Goal: Task Accomplishment & Management: Manage account settings

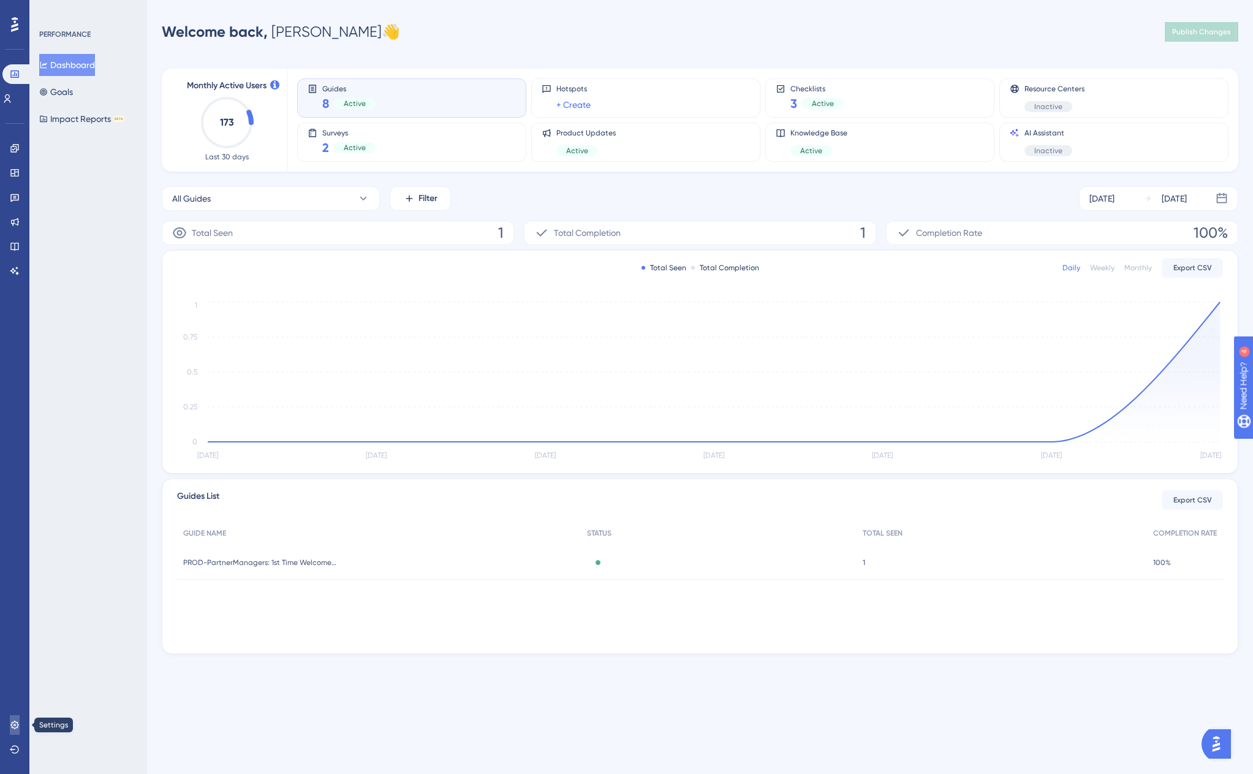
click at [13, 728] on icon at bounding box center [14, 725] width 8 height 8
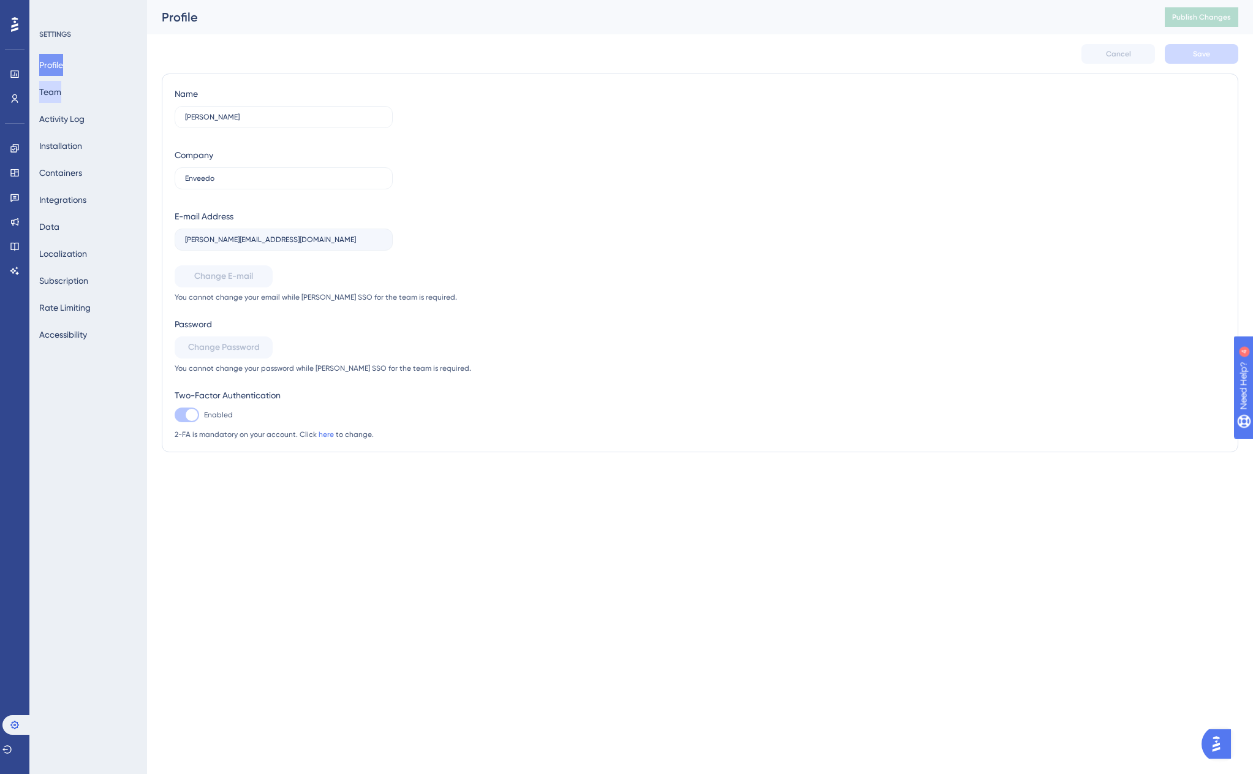
click at [47, 85] on button "Team" at bounding box center [50, 92] width 22 height 22
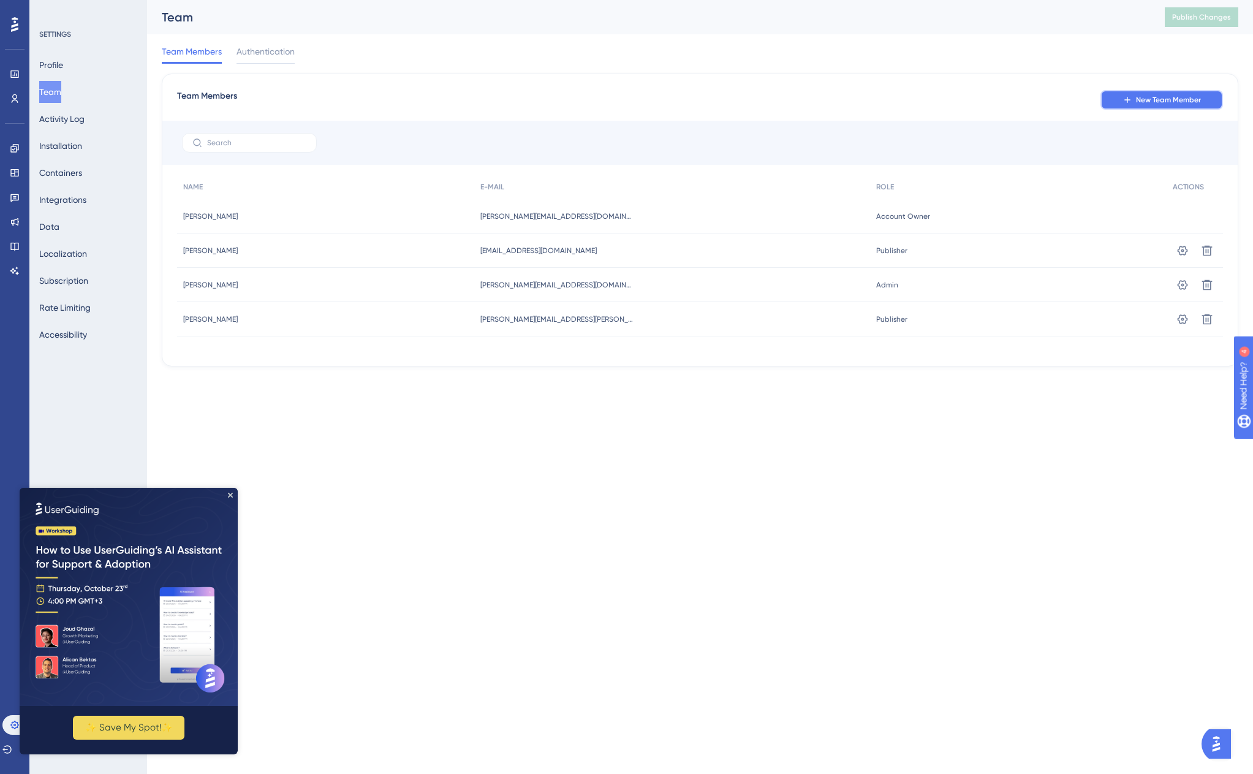
click at [1167, 97] on span "New Team Member" at bounding box center [1168, 100] width 65 height 10
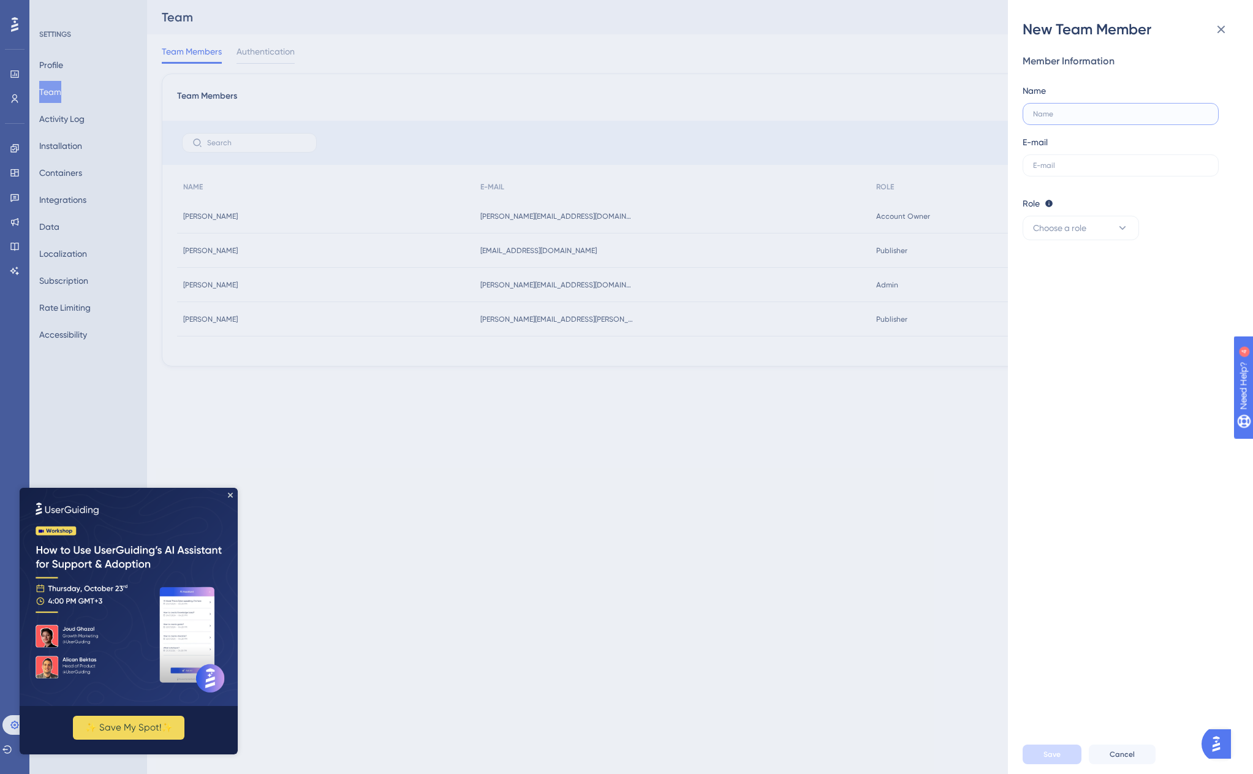
click at [1068, 112] on input "text" at bounding box center [1120, 114] width 175 height 9
type input "Daniel Monetto"
type input "daniel@enveedo.com"
click at [1128, 216] on button "Choose a role" at bounding box center [1081, 228] width 116 height 25
click at [1111, 222] on button "Choose a role" at bounding box center [1081, 228] width 116 height 25
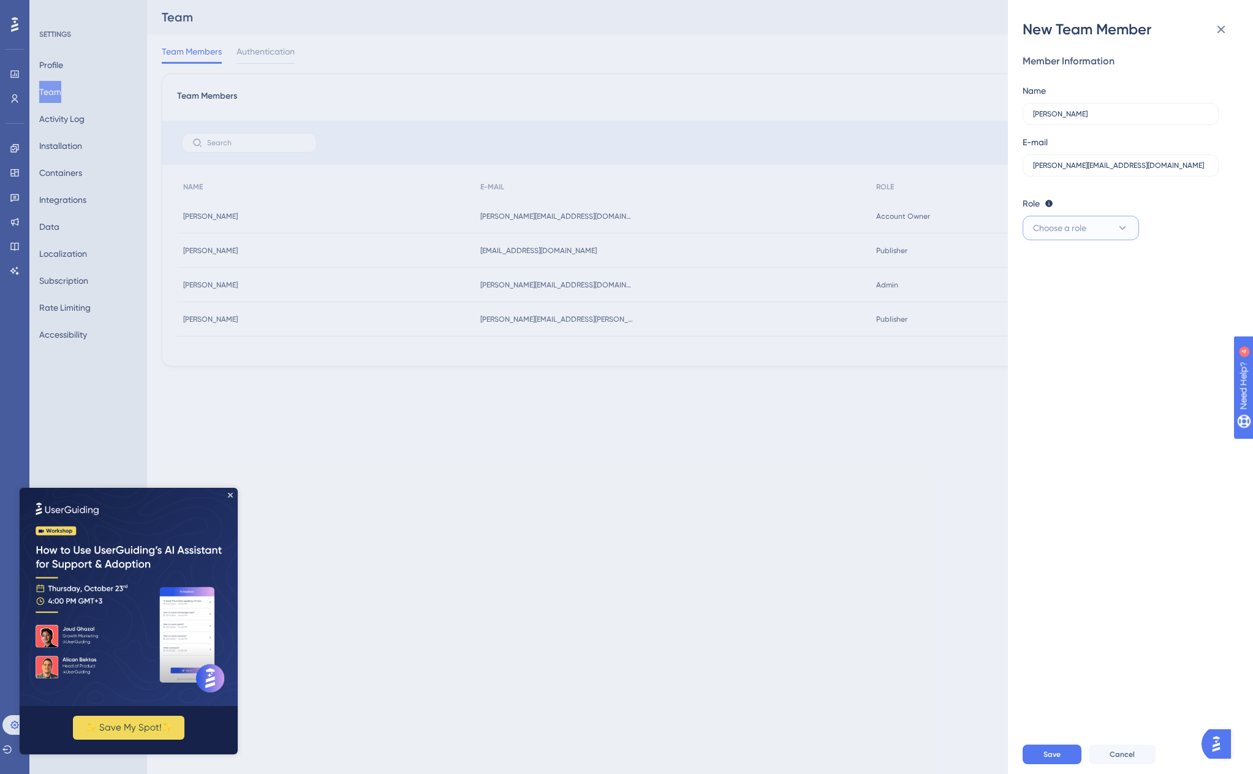
click at [1111, 222] on button "Choose a role" at bounding box center [1081, 228] width 116 height 25
drag, startPoint x: 1068, startPoint y: 277, endPoint x: 1076, endPoint y: 262, distance: 17.3
click at [1076, 262] on div "Admin Admin Publisher Publisher Editor Editor" at bounding box center [1081, 290] width 101 height 74
click at [1076, 262] on div "Admin Admin" at bounding box center [1081, 265] width 81 height 25
click at [1106, 514] on div "Member Information Name Daniel Monetto E-mail daniel@enveedo.com Role Editor: C…" at bounding box center [1136, 387] width 226 height 696
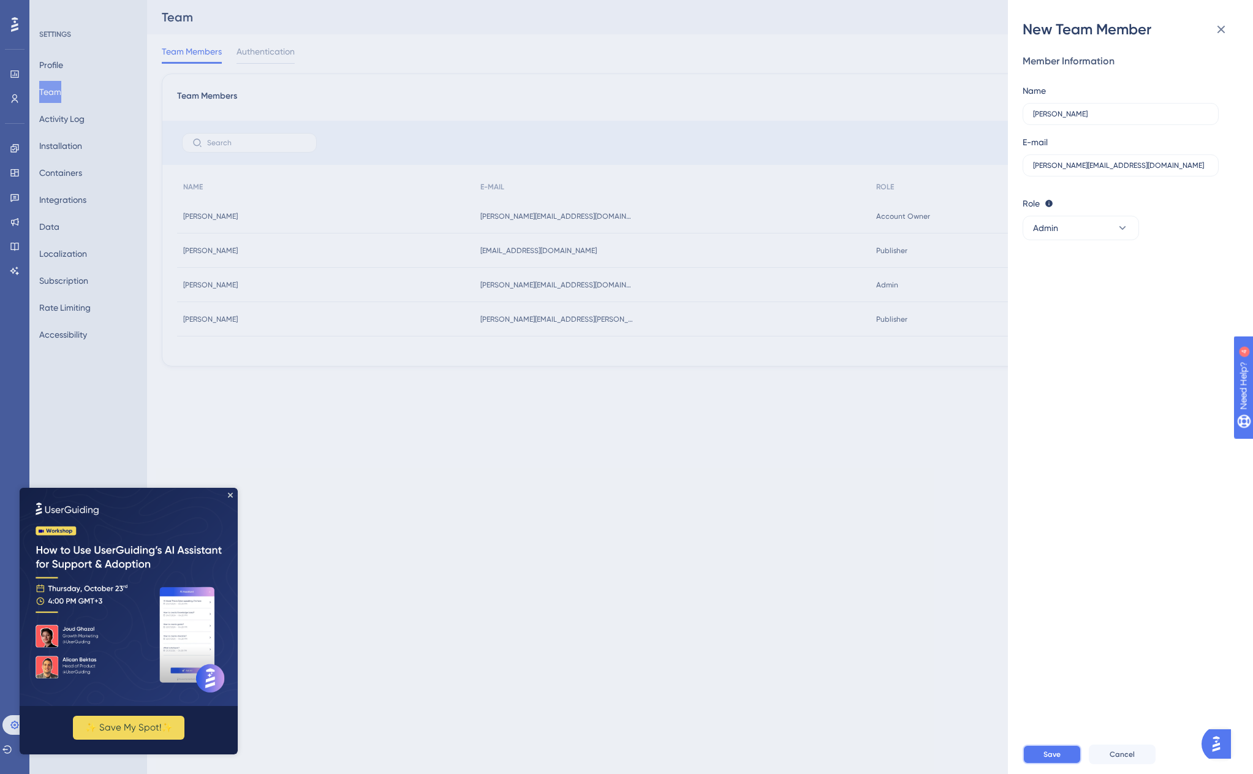
click at [1057, 758] on span "Save" at bounding box center [1052, 755] width 17 height 10
click at [1040, 745] on button "Save" at bounding box center [1052, 755] width 59 height 20
click at [645, 483] on div "New Team Member Member Information Name Daniel Monetto E-mail daniel@enveedo.co…" at bounding box center [626, 387] width 1253 height 774
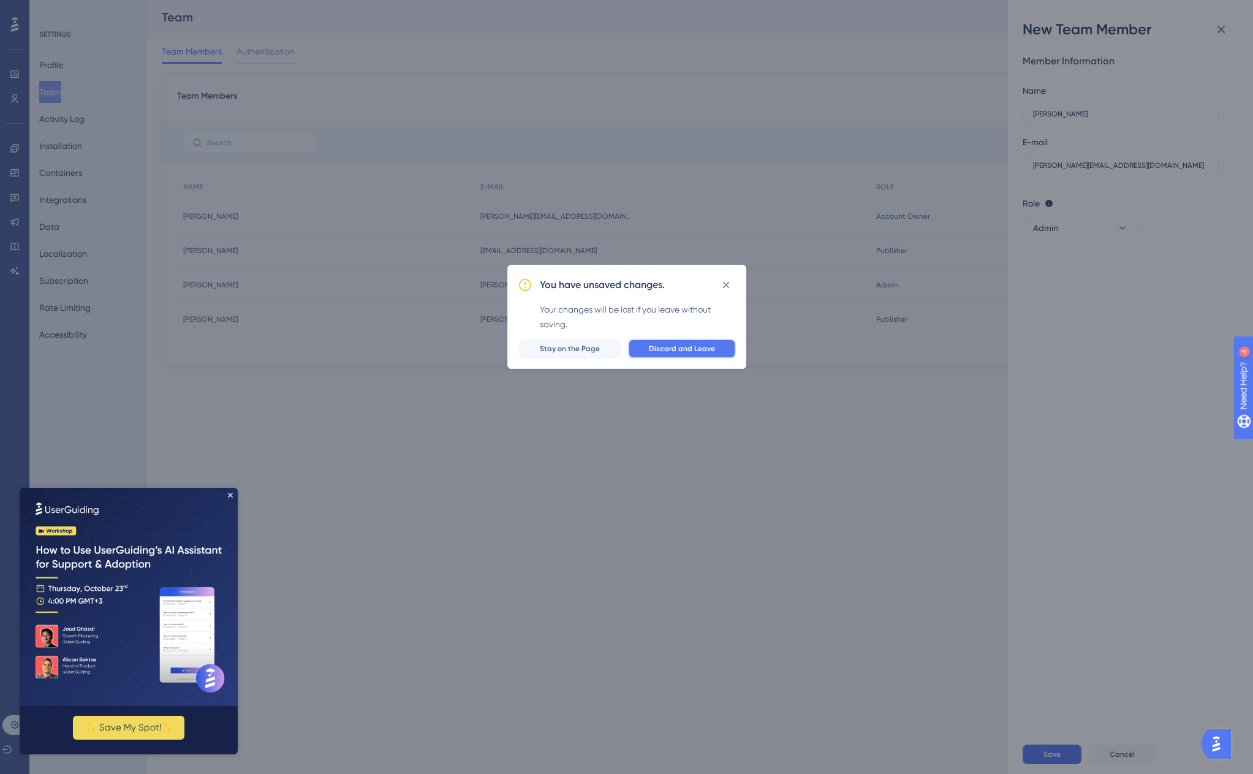
click at [673, 348] on span "Discard and Leave" at bounding box center [682, 349] width 66 height 10
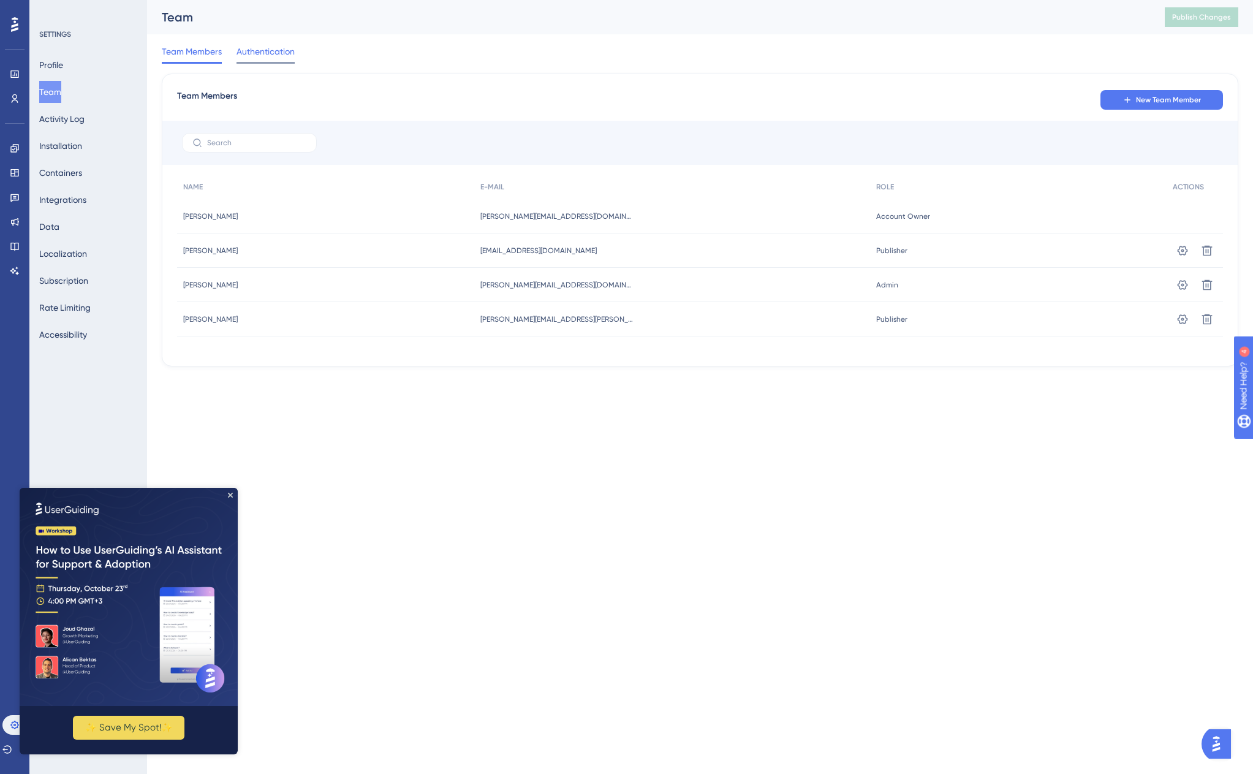
click at [278, 48] on span "Authentication" at bounding box center [266, 51] width 58 height 15
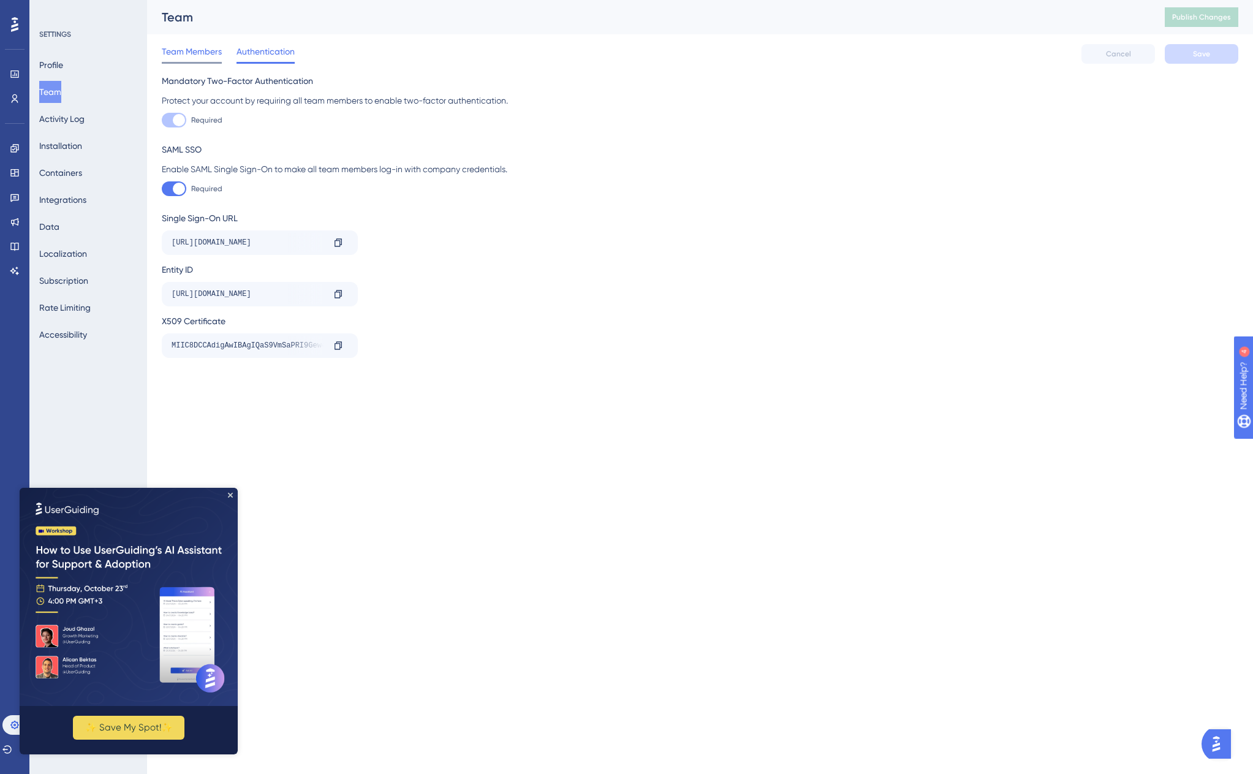
click at [184, 51] on span "Team Members" at bounding box center [192, 51] width 60 height 15
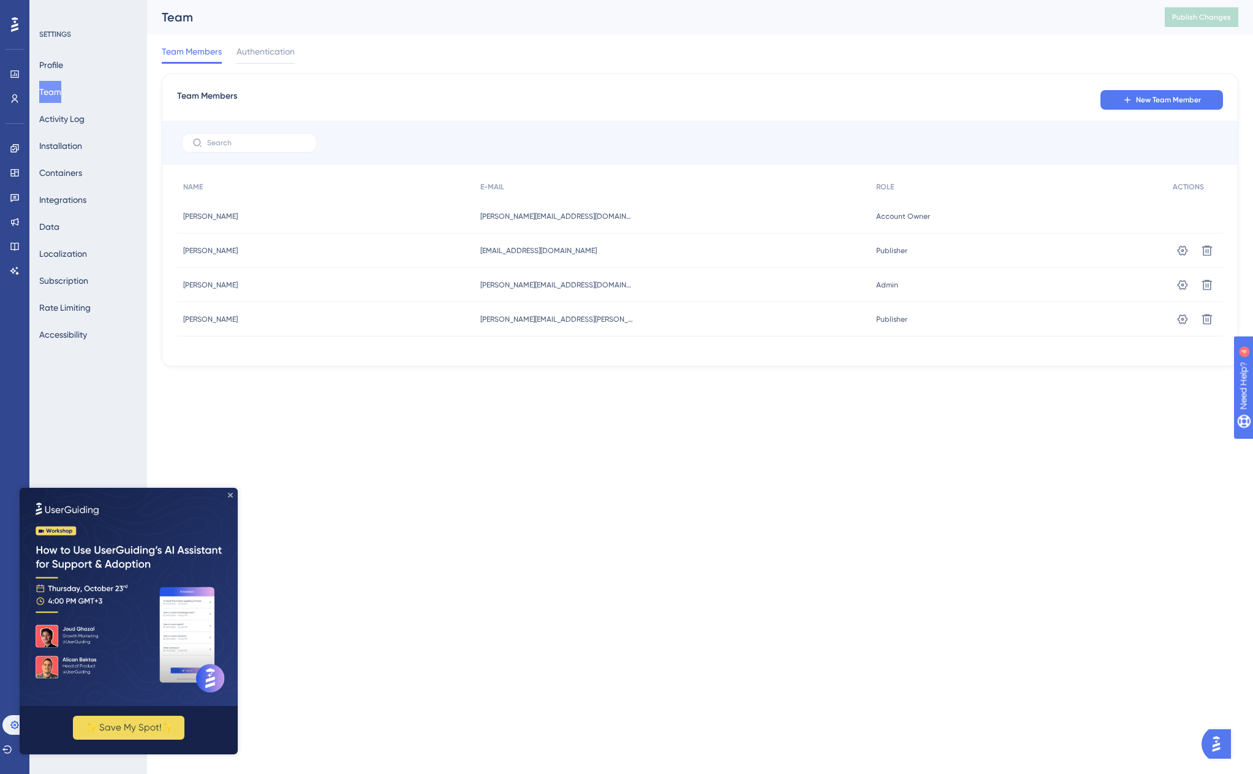
click at [231, 495] on icon "Close Preview" at bounding box center [230, 495] width 5 height 5
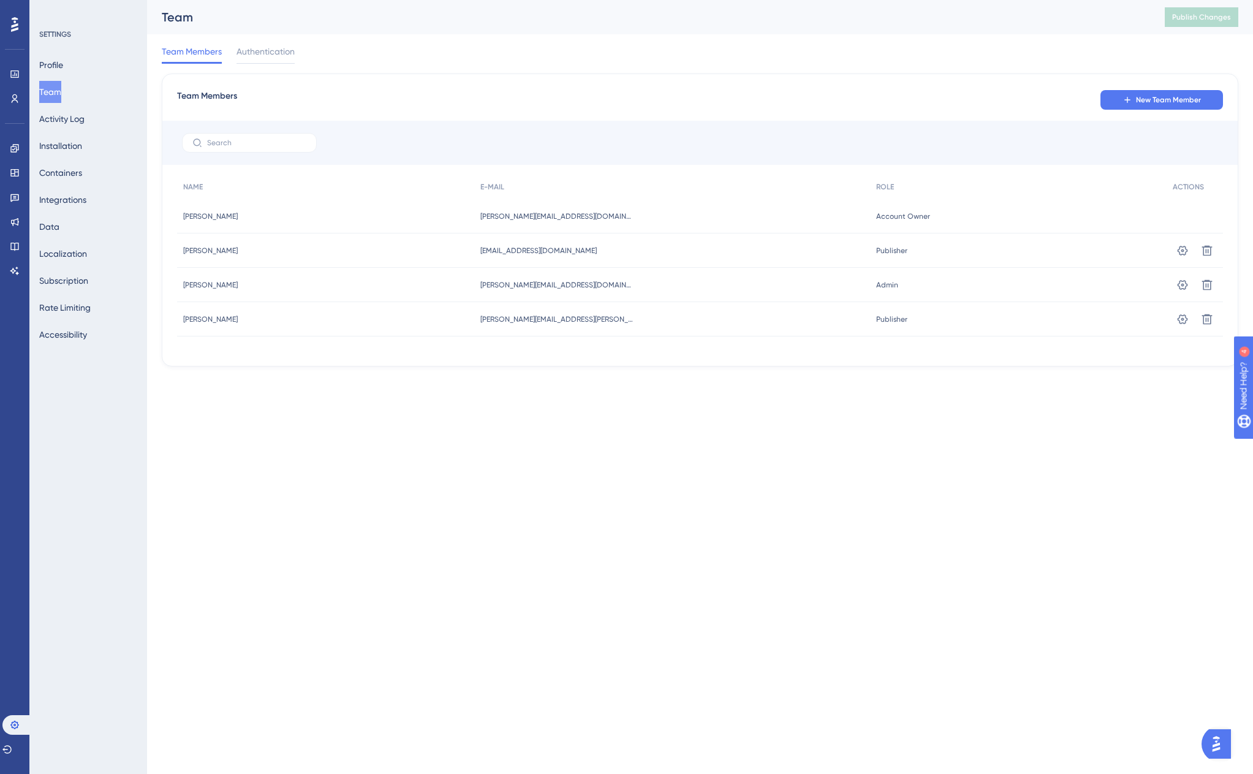
click at [495, 0] on html "Performance Users Engagement Widgets Feedback Product Updates Knowledge Base AI…" at bounding box center [626, 0] width 1253 height 0
click at [13, 200] on icon at bounding box center [15, 197] width 10 height 10
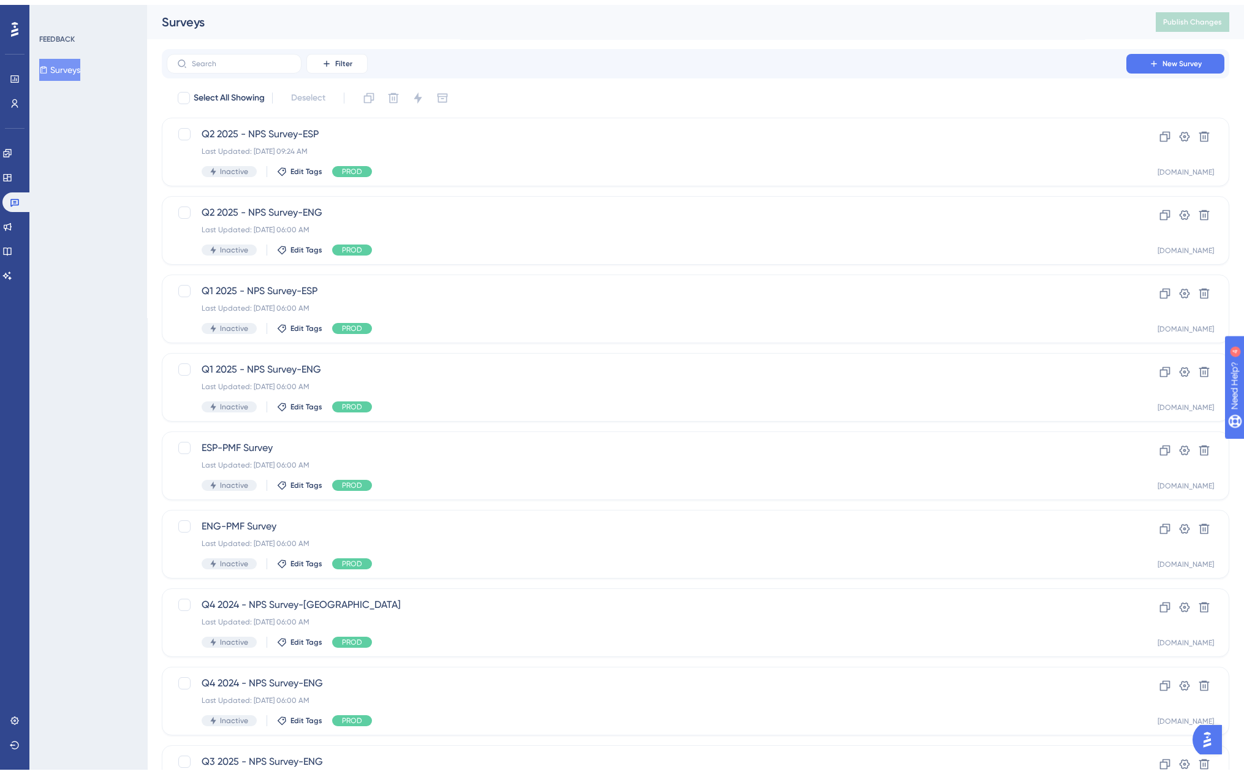
scroll to position [153, 0]
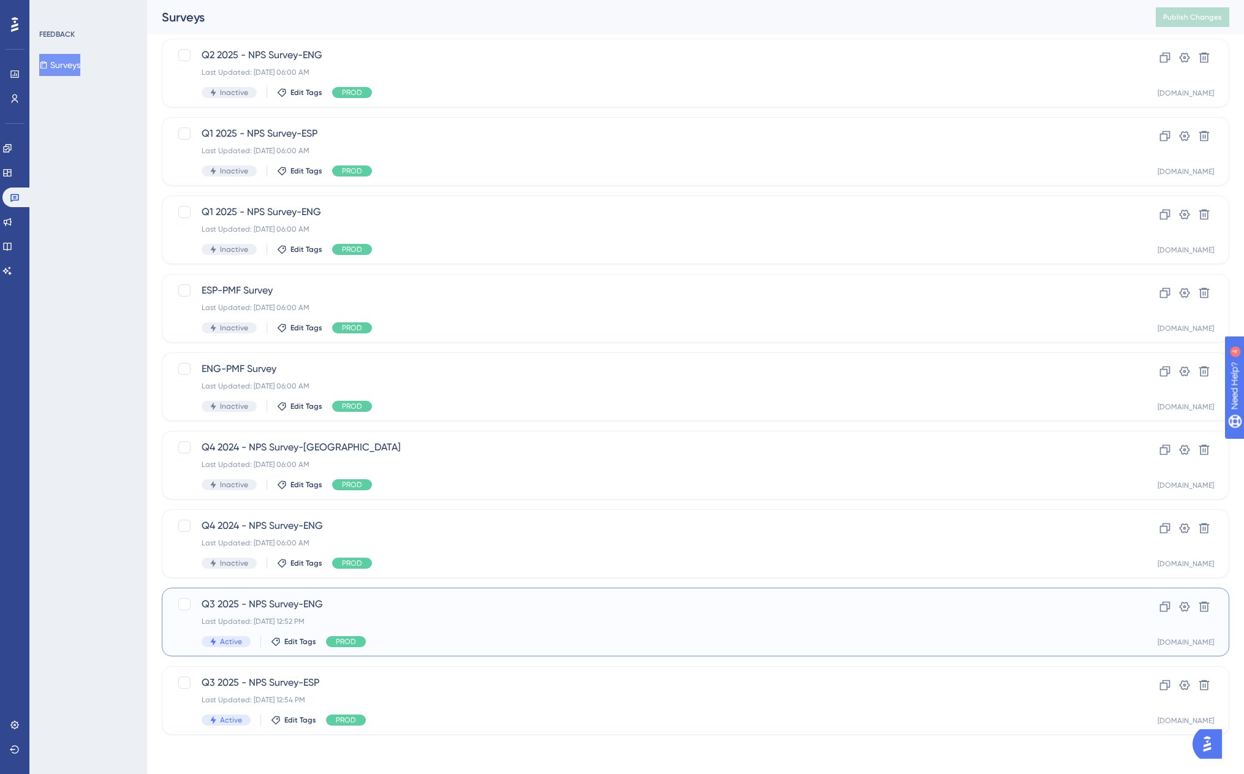
click at [430, 612] on div "Q3 2025 - NPS Survey-ENG Last Updated: Sep 30 2025, 12:52 PM Active Edit Tags P…" at bounding box center [647, 622] width 890 height 50
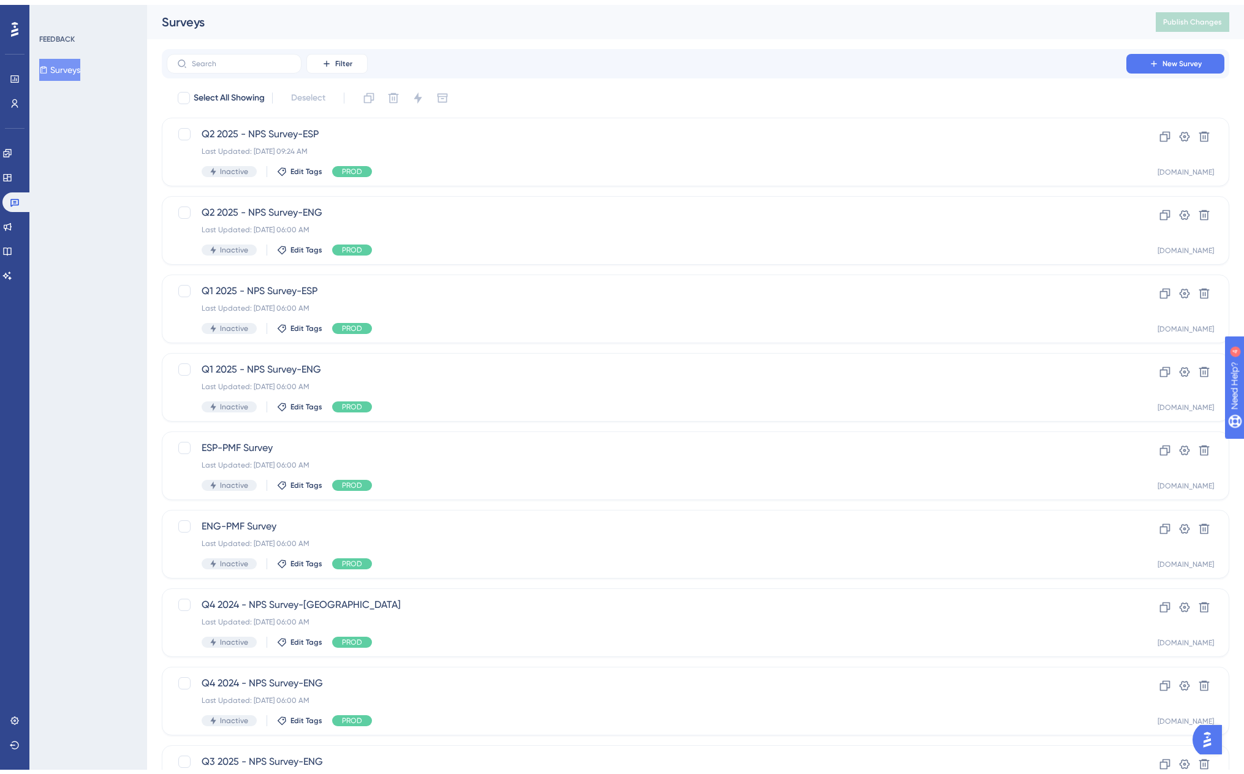
scroll to position [153, 0]
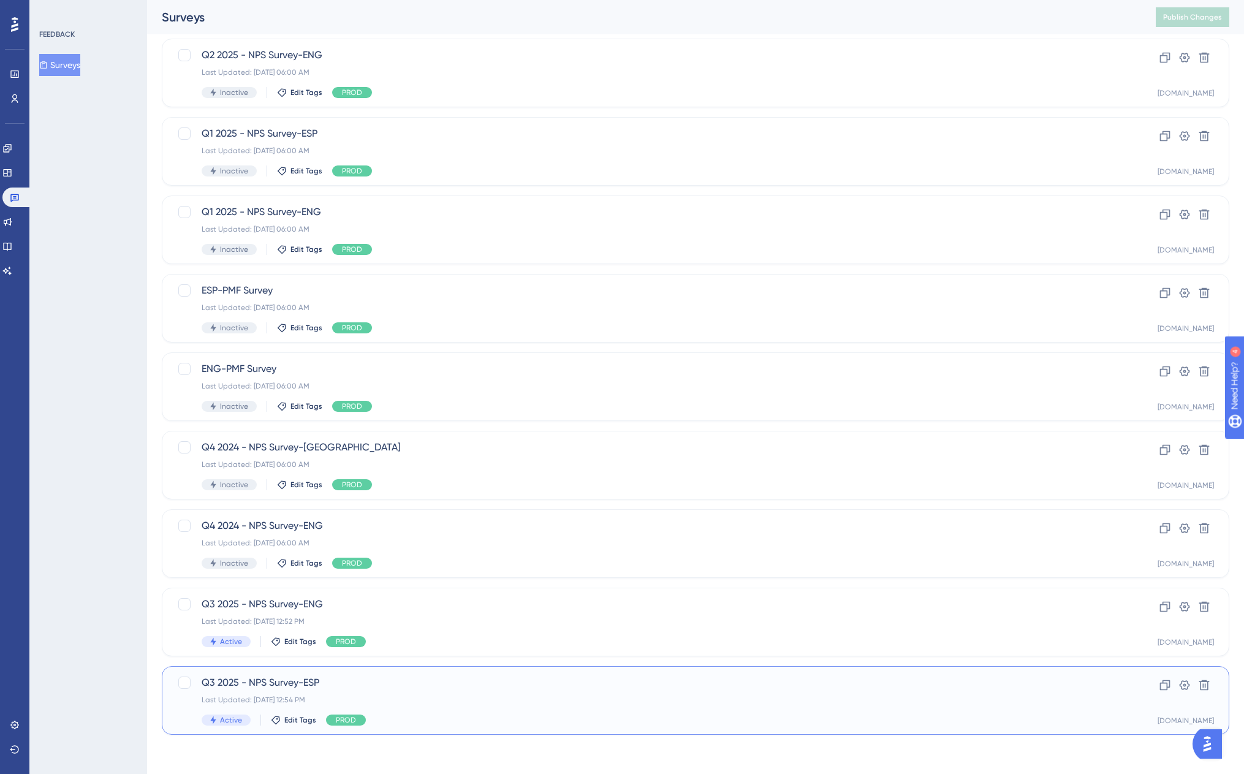
click at [526, 685] on span "Q3 2025 - NPS Survey-ESP" at bounding box center [647, 682] width 890 height 15
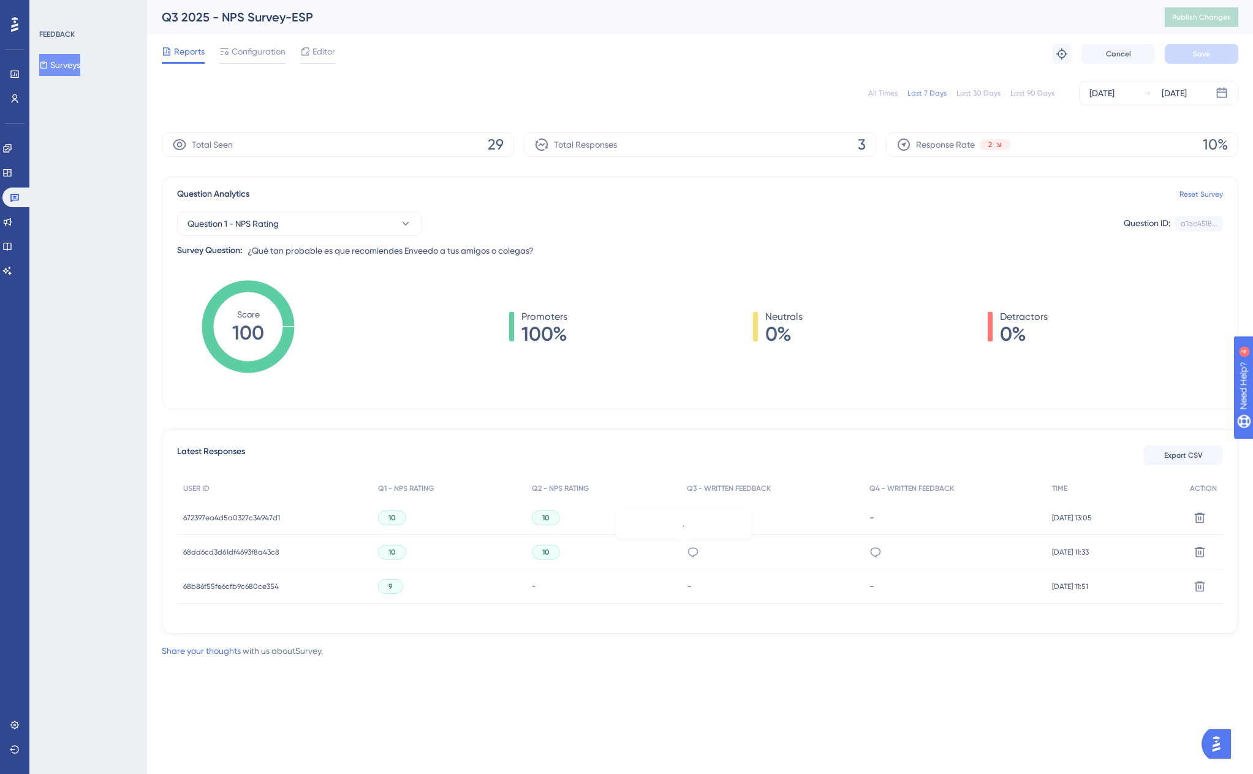
click at [687, 552] on icon at bounding box center [693, 552] width 12 height 12
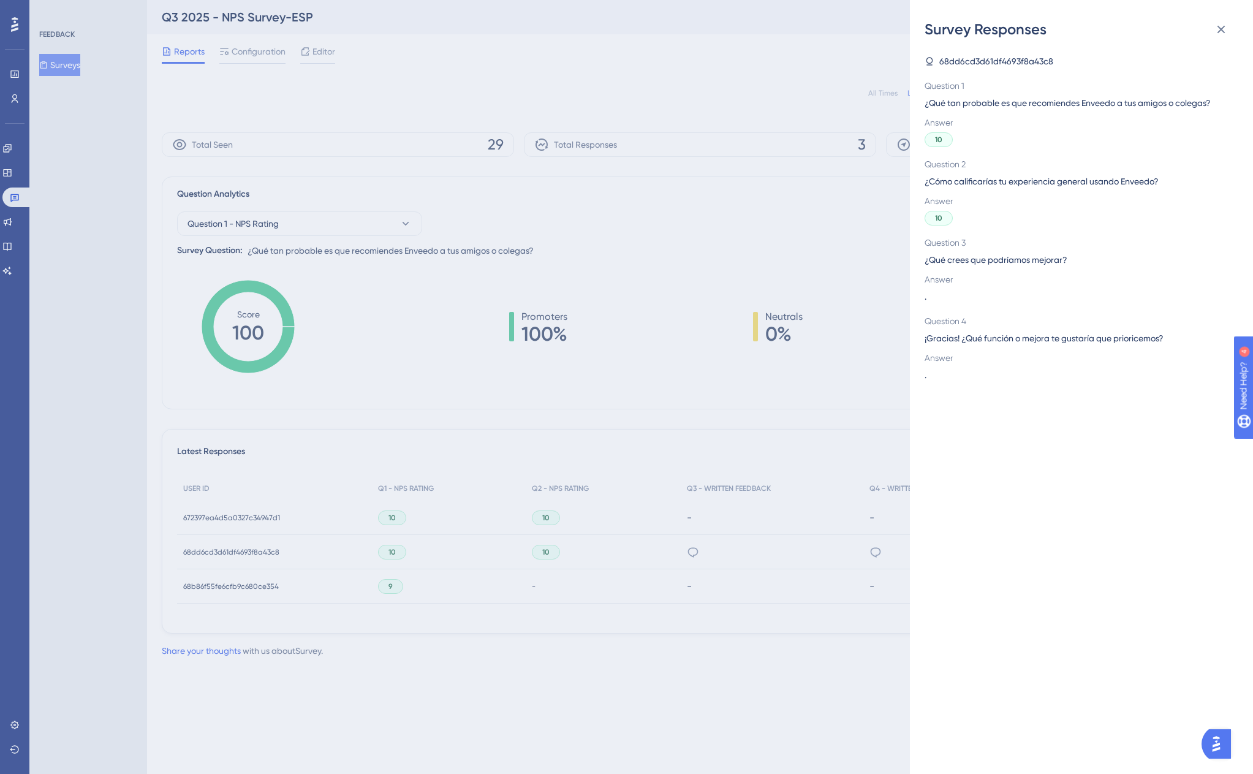
click at [861, 555] on div "Survey Responses 68dd6cd3d61df4693f8a43c8 Question 1 ¿Qué tan probable es que r…" at bounding box center [626, 387] width 1253 height 774
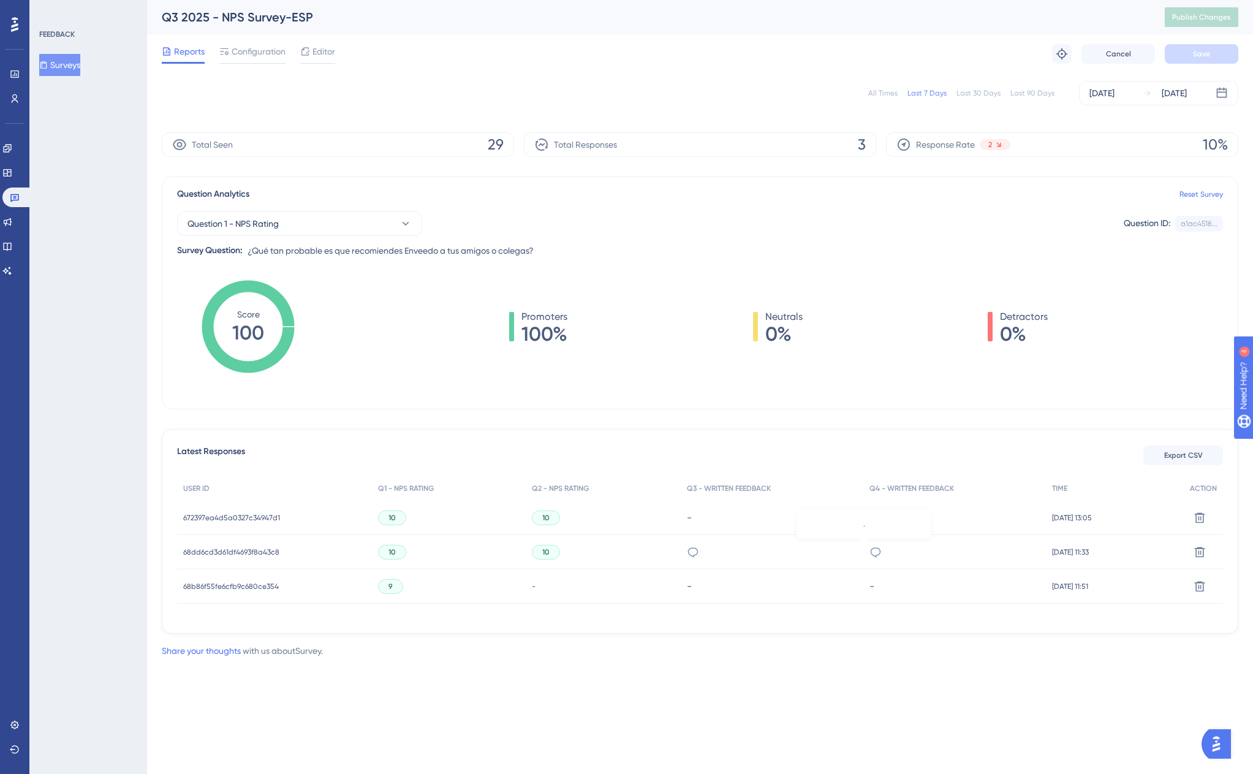
click at [870, 553] on icon at bounding box center [876, 552] width 12 height 12
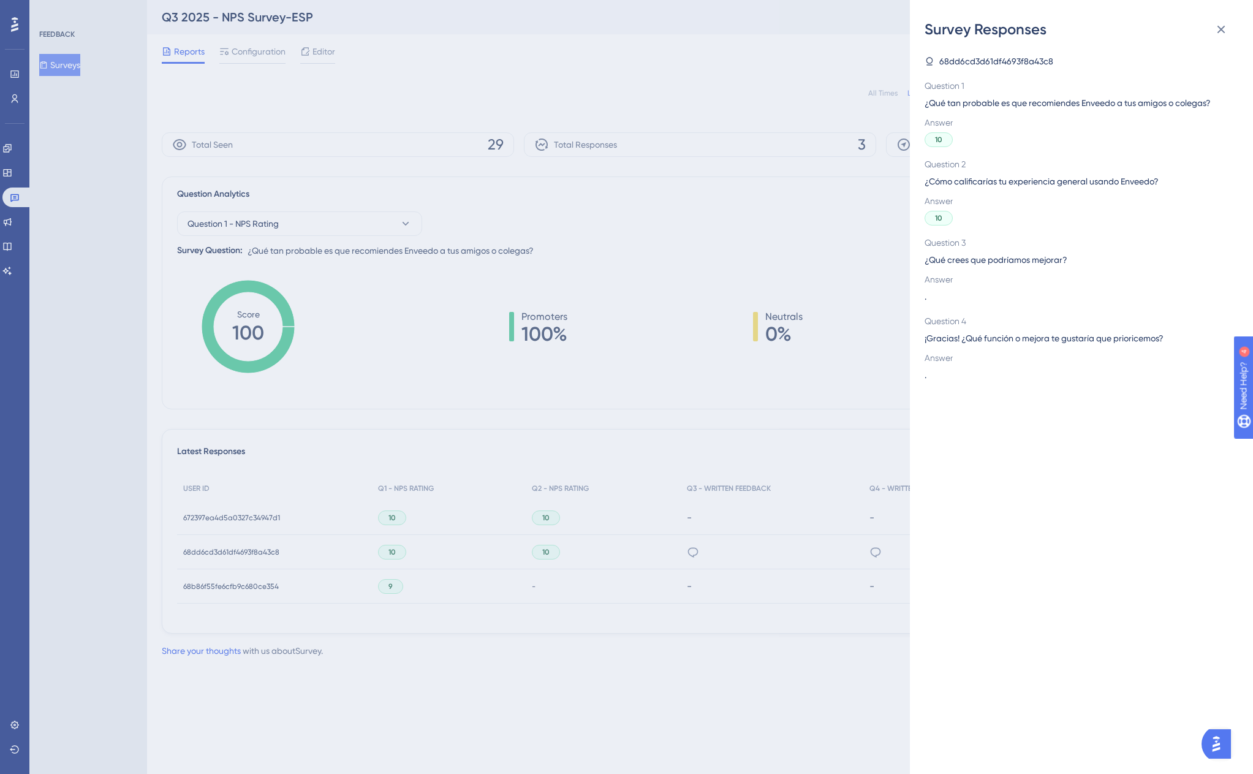
click at [862, 553] on div "Survey Responses 68dd6cd3d61df4693f8a43c8 Question 1 ¿Qué tan probable es que r…" at bounding box center [626, 387] width 1253 height 774
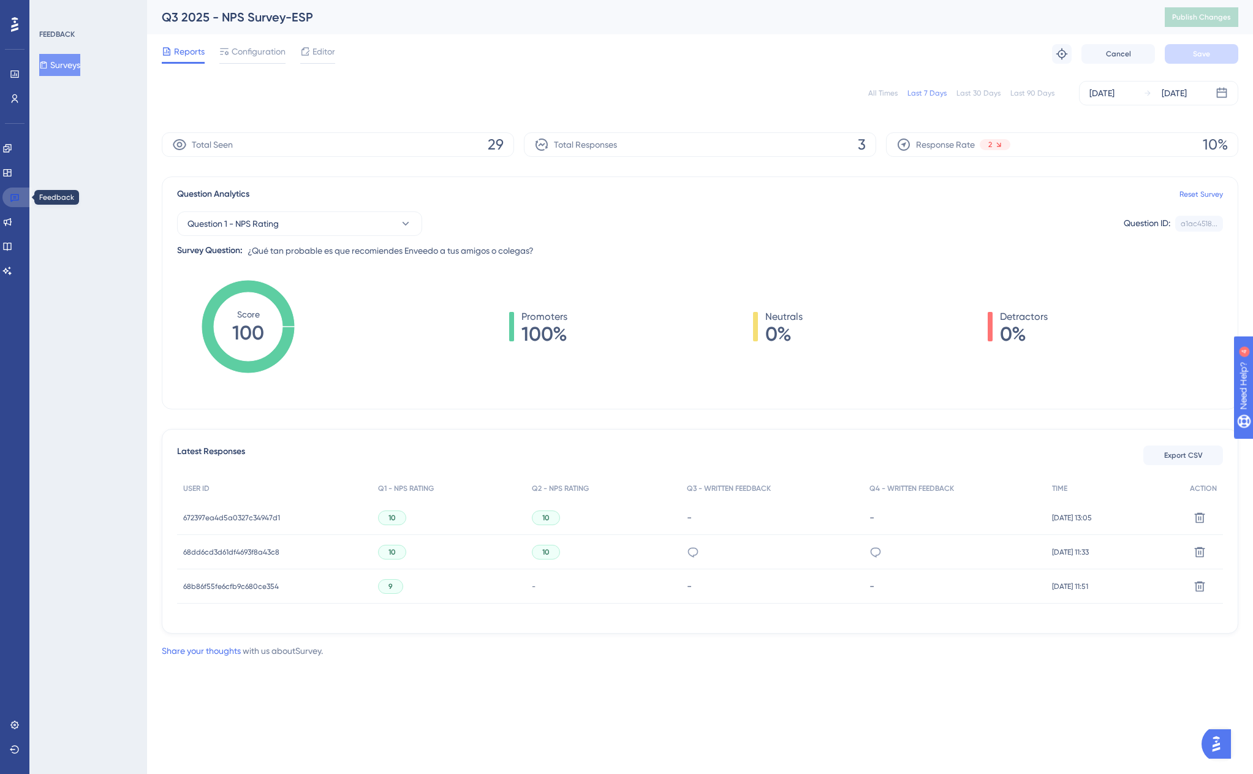
click at [10, 197] on icon at bounding box center [14, 198] width 9 height 8
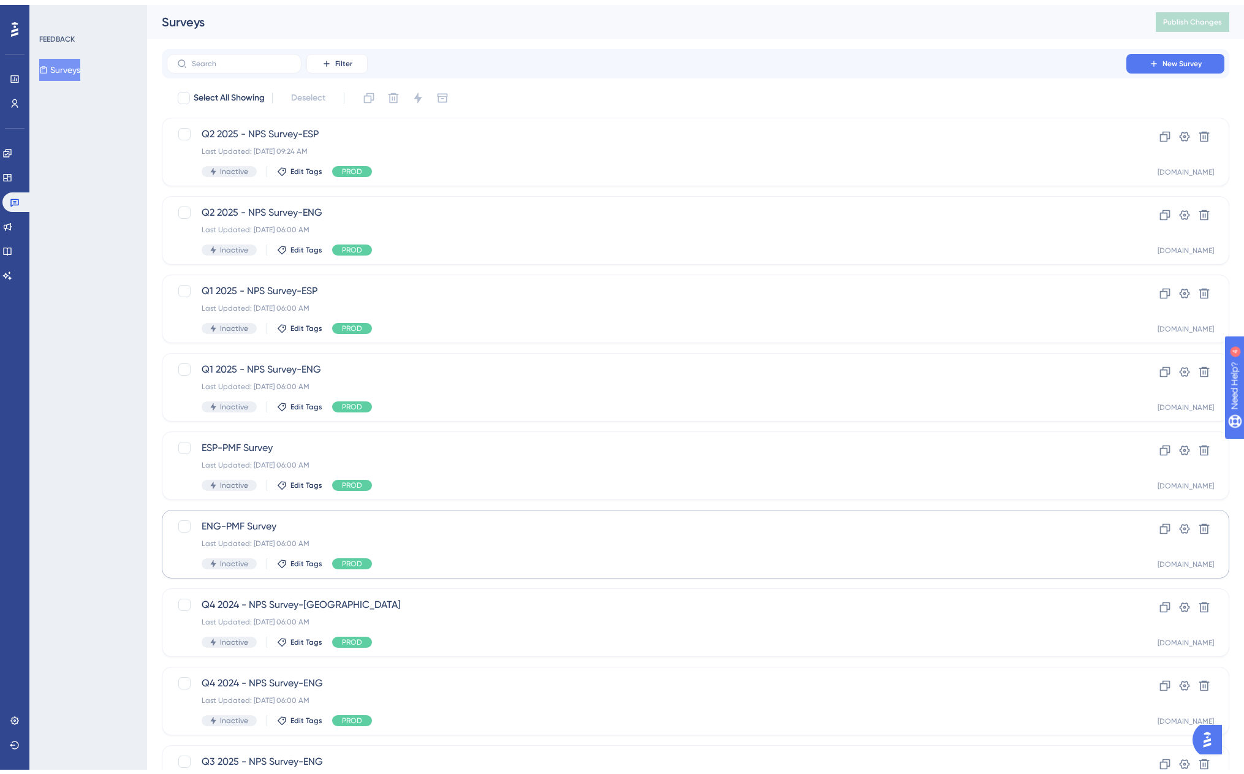
scroll to position [153, 0]
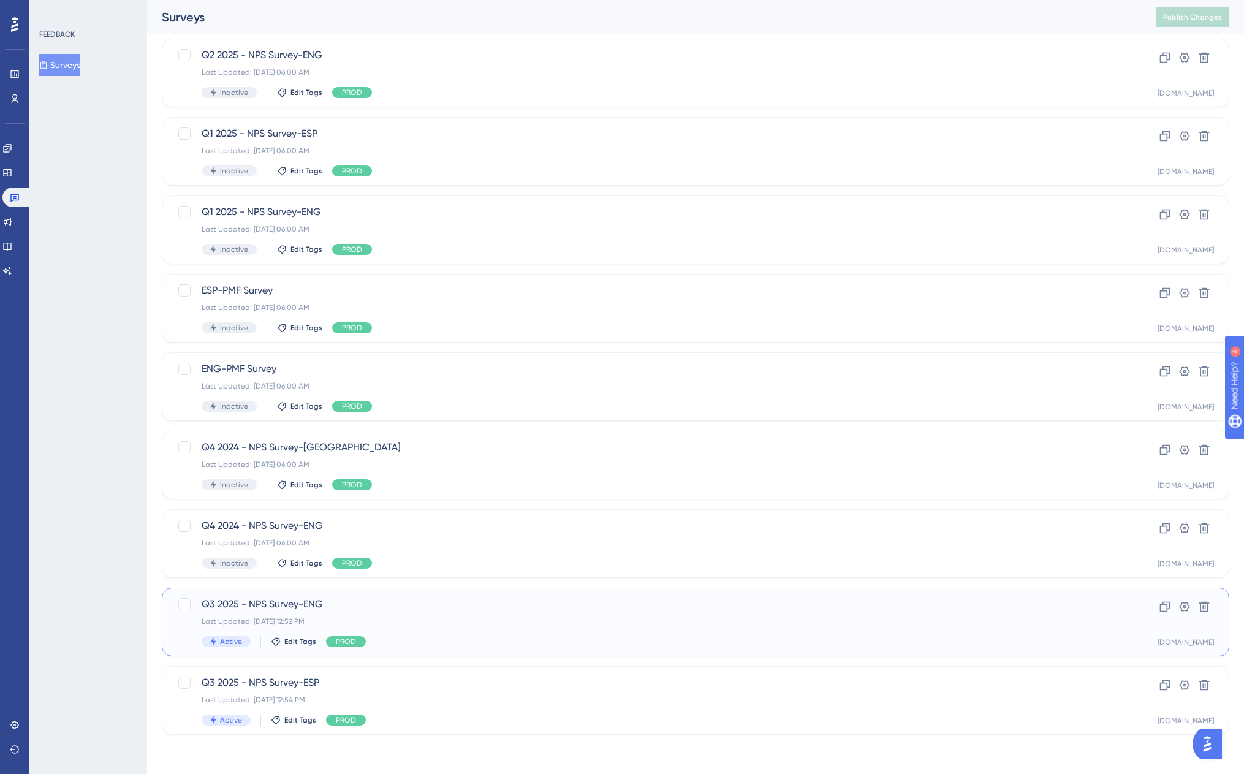
click at [374, 612] on div "Q3 2025 - NPS Survey-ENG Last Updated: Sep 30 2025, 12:52 PM Active Edit Tags P…" at bounding box center [647, 622] width 890 height 50
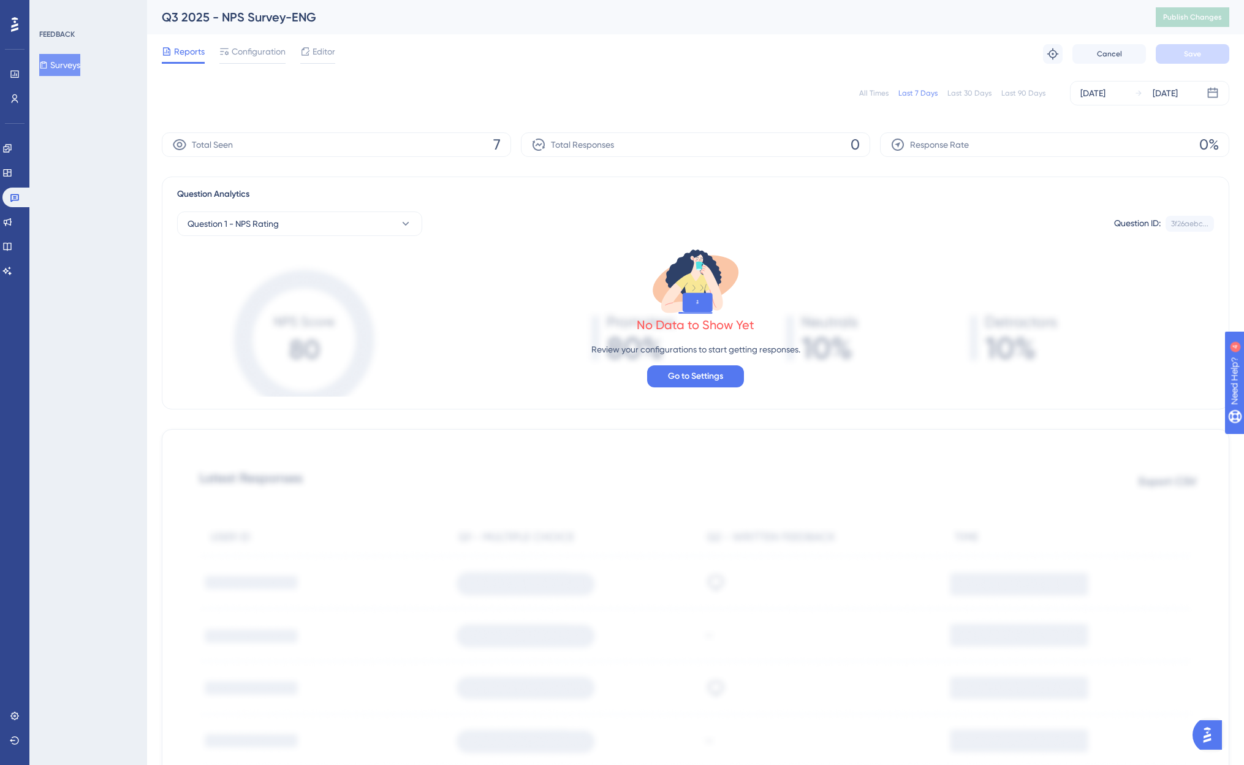
click at [241, 152] on div "Total Seen 7" at bounding box center [336, 144] width 349 height 25
click at [230, 151] on span "Total Seen" at bounding box center [212, 144] width 41 height 15
click at [207, 146] on span "Total Seen" at bounding box center [212, 144] width 41 height 15
drag, startPoint x: 425, startPoint y: 143, endPoint x: 563, endPoint y: 123, distance: 139.3
click at [441, 143] on div "Total Seen 7" at bounding box center [336, 144] width 349 height 25
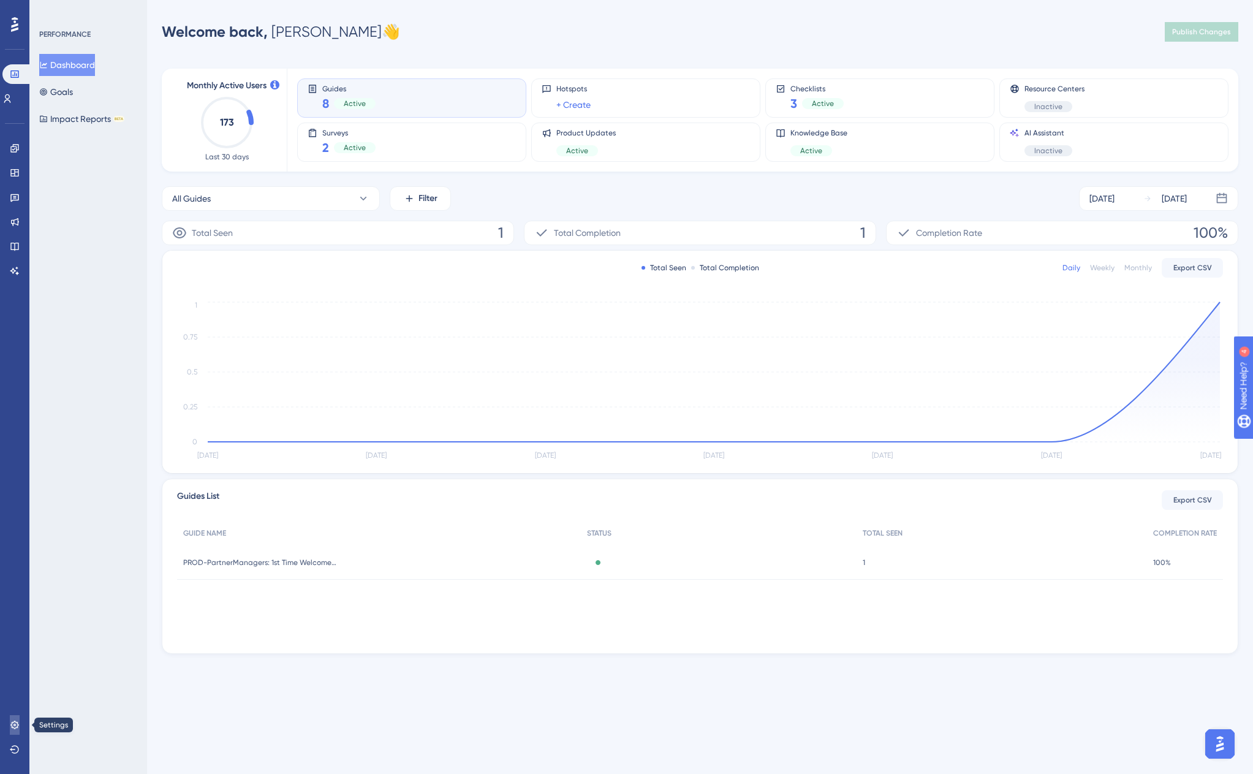
click at [18, 724] on icon at bounding box center [15, 725] width 10 height 10
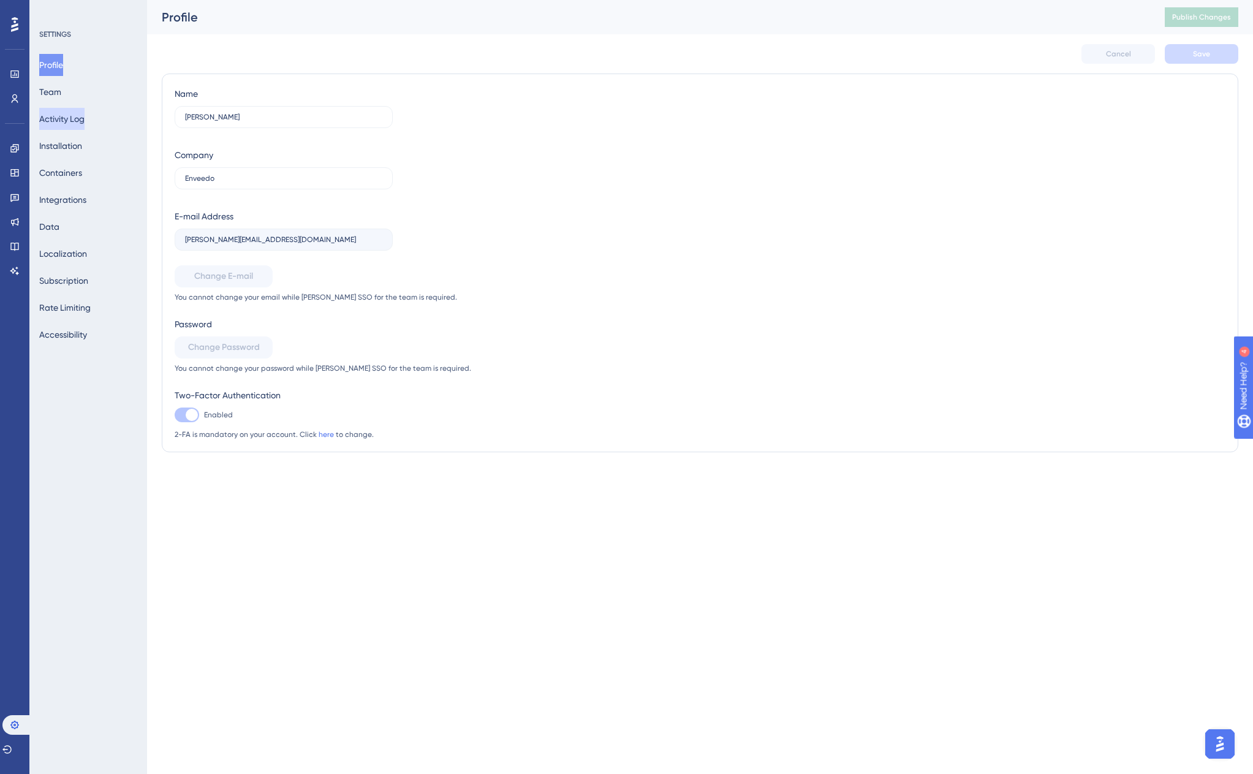
click at [71, 118] on button "Activity Log" at bounding box center [61, 119] width 45 height 22
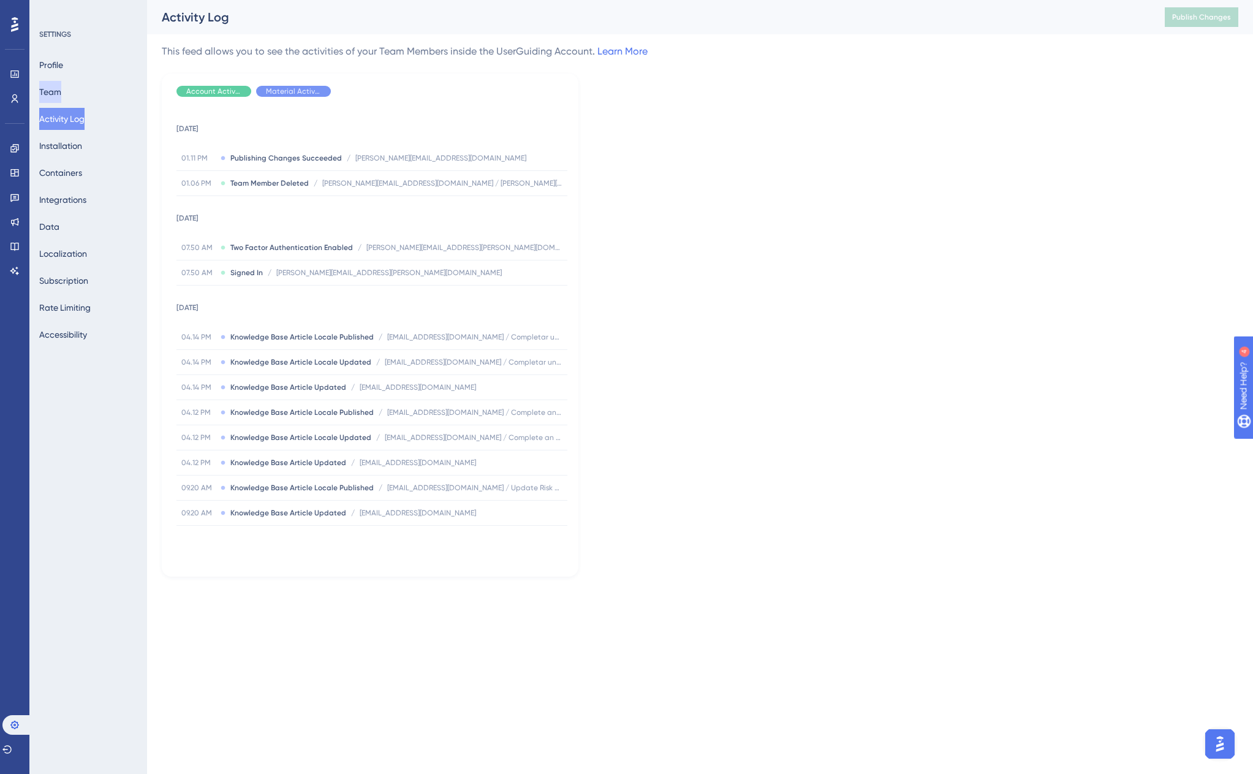
click at [61, 89] on button "Team" at bounding box center [50, 92] width 22 height 22
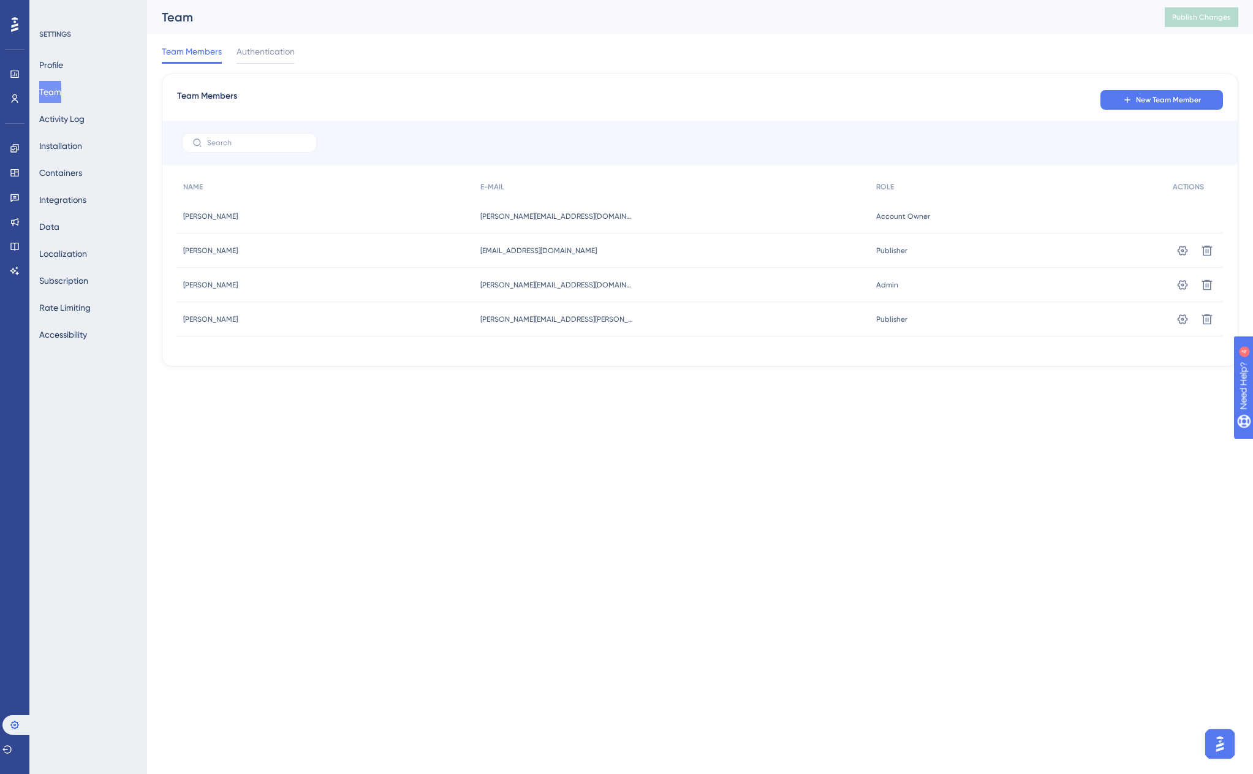
click at [762, 0] on html "Performance Users Engagement Widgets Feedback Product Updates Knowledge Base AI…" at bounding box center [626, 0] width 1253 height 0
click at [1184, 95] on span "New Team Member" at bounding box center [1168, 100] width 65 height 10
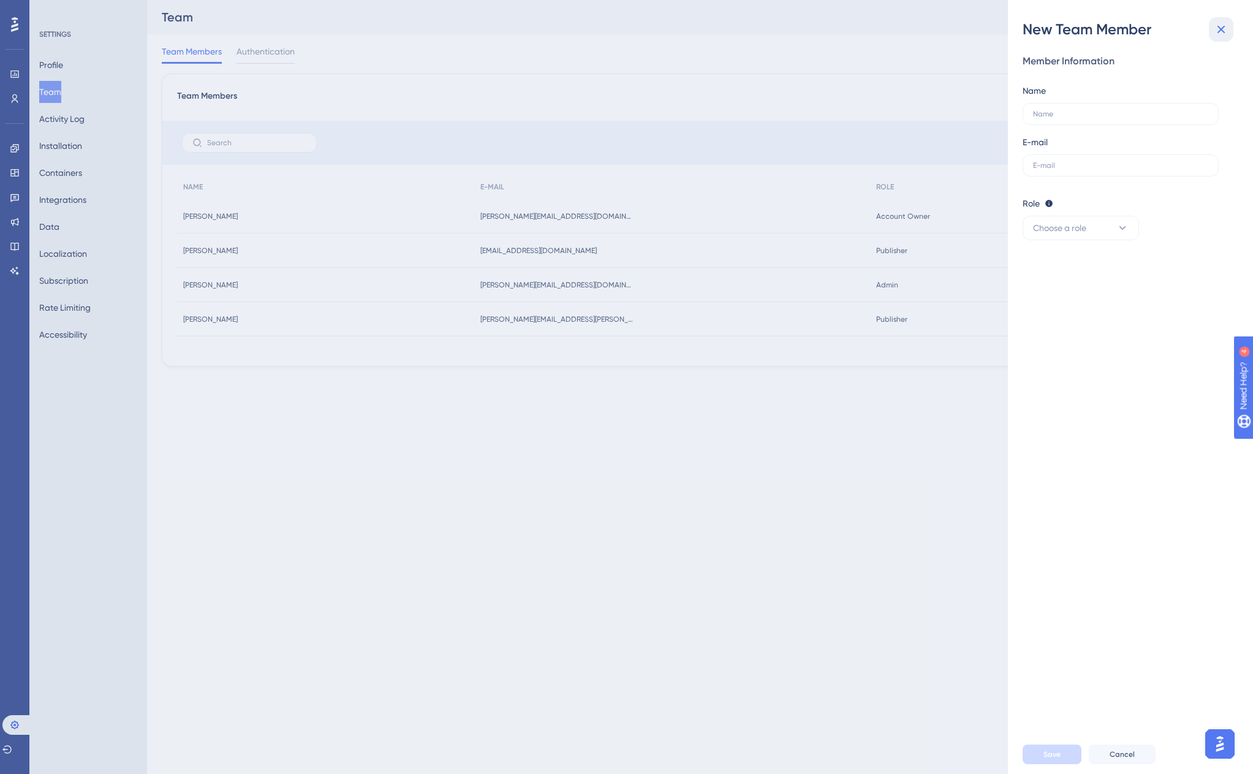
click at [1230, 26] on button at bounding box center [1221, 29] width 25 height 25
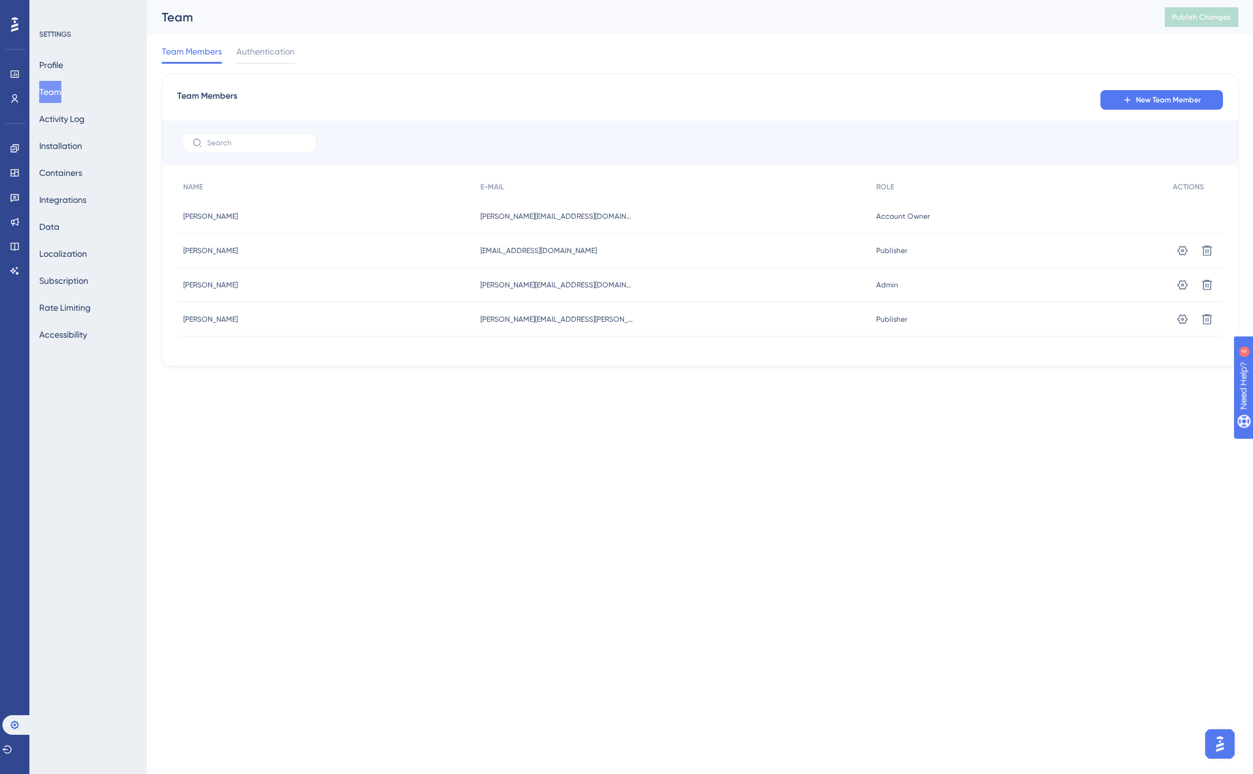
click at [245, 155] on div at bounding box center [700, 143] width 1076 height 44
click at [245, 151] on label at bounding box center [249, 143] width 135 height 20
click at [245, 147] on input "text" at bounding box center [256, 143] width 99 height 9
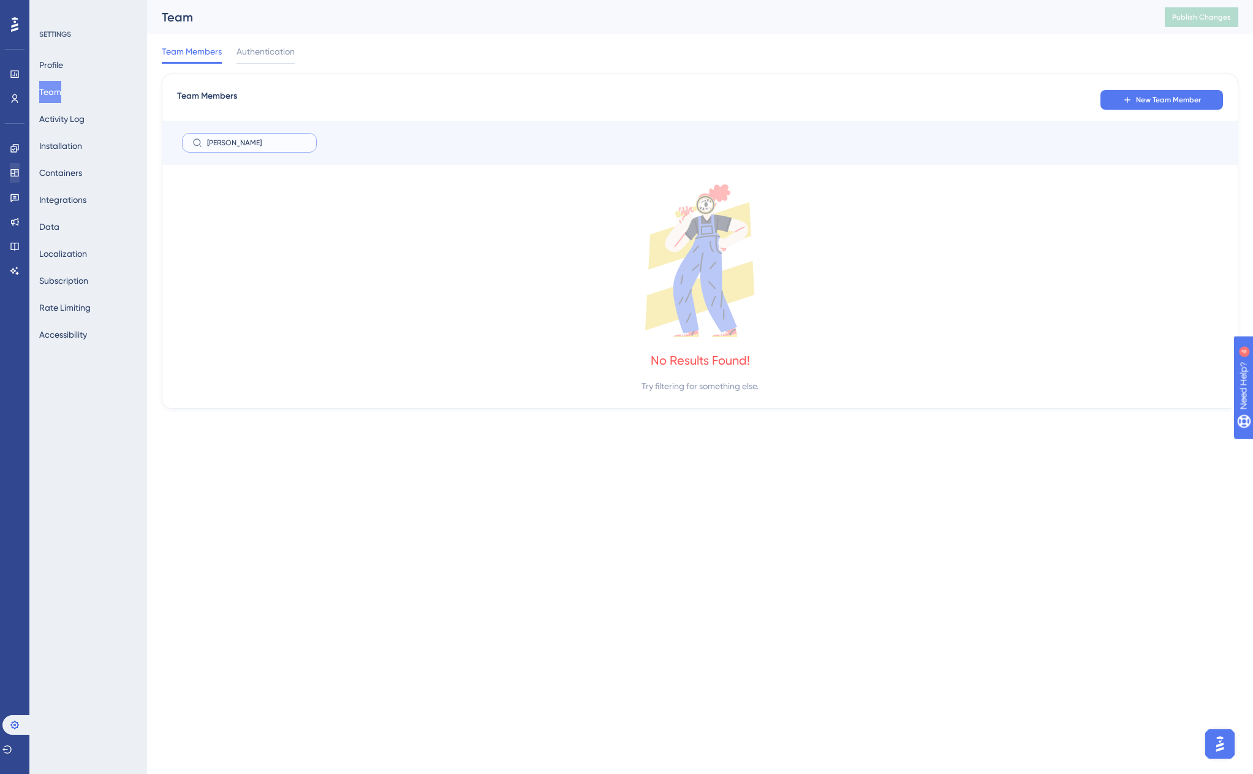
type input "[PERSON_NAME]"
click at [237, 0] on html "Performance Users Engagement Widgets Feedback Product Updates Knowledge Base AI…" at bounding box center [626, 0] width 1253 height 0
drag, startPoint x: 292, startPoint y: 143, endPoint x: 140, endPoint y: 143, distance: 151.4
click at [147, 143] on div "Performance Users Engagement Widgets Feedback Product Updates Knowledge Base AI…" at bounding box center [700, 214] width 1106 height 428
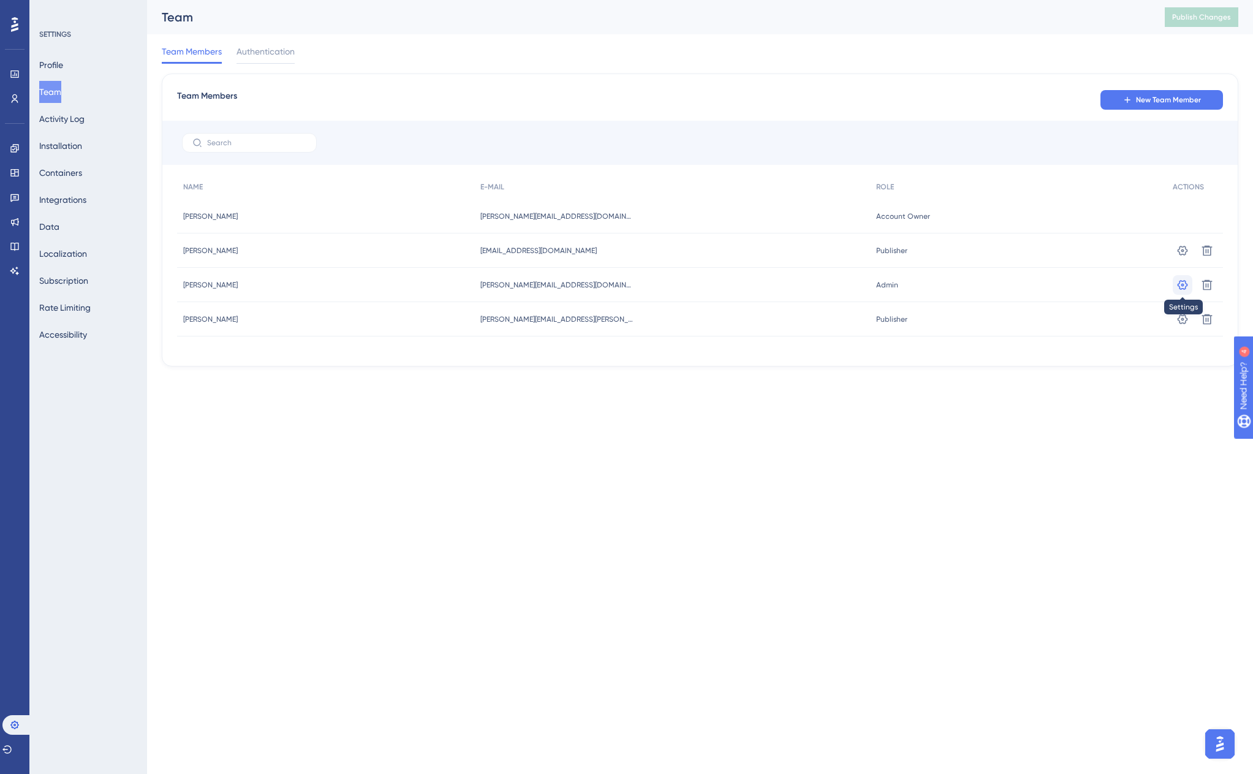
click at [1181, 281] on icon at bounding box center [1183, 285] width 12 height 12
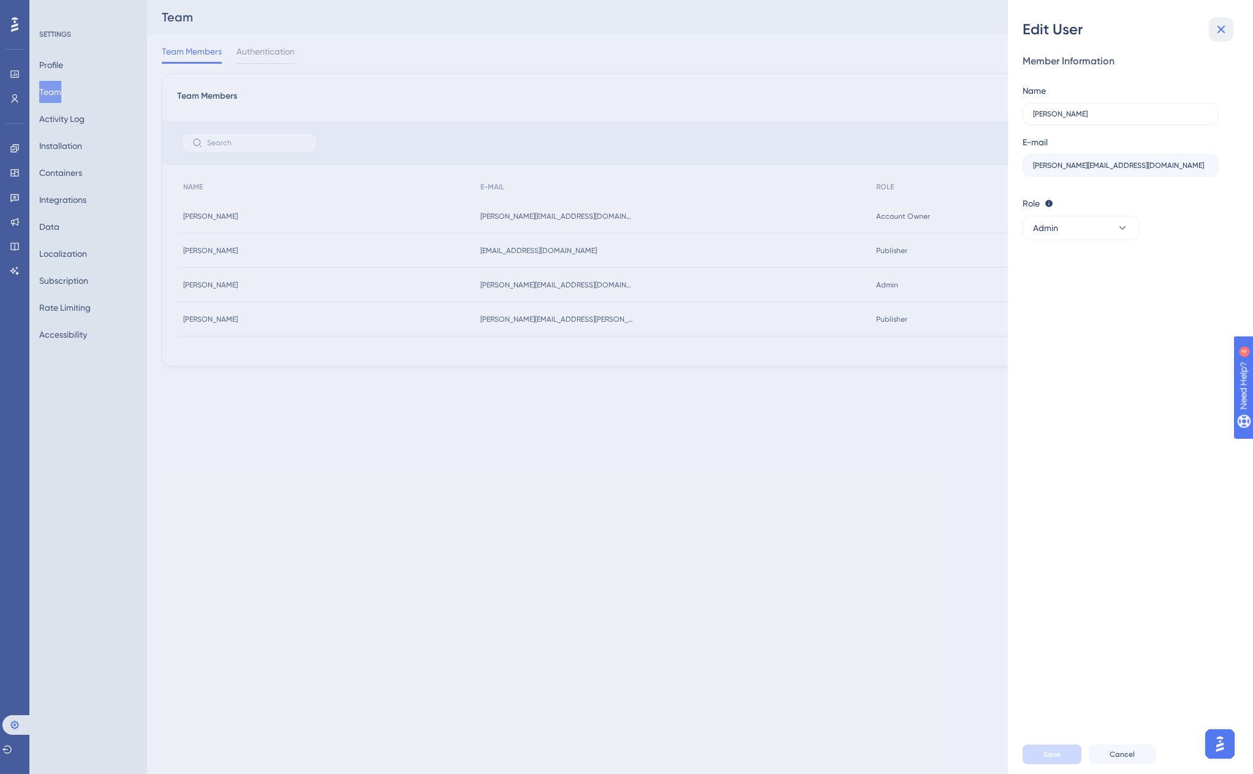
click at [1220, 31] on icon at bounding box center [1222, 30] width 8 height 8
